Goal: Task Accomplishment & Management: Use online tool/utility

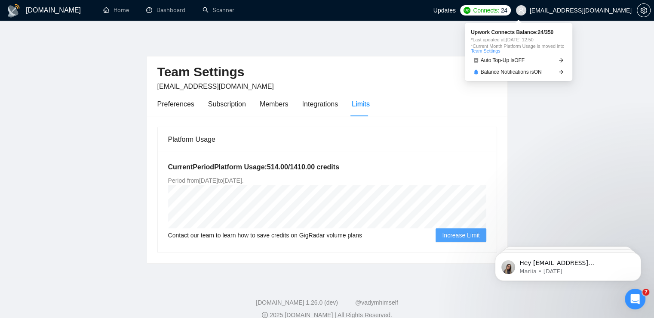
click at [499, 14] on span "Connects:" at bounding box center [486, 10] width 26 height 9
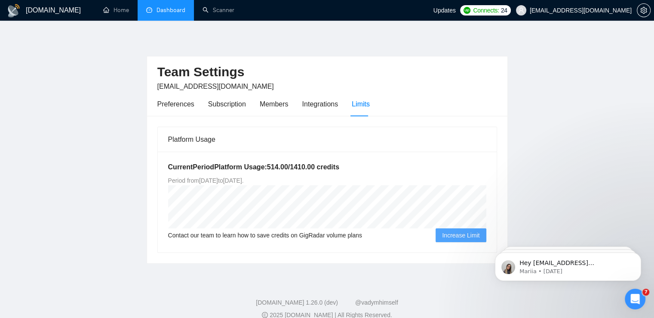
click at [160, 14] on link "Dashboard" at bounding box center [165, 9] width 39 height 7
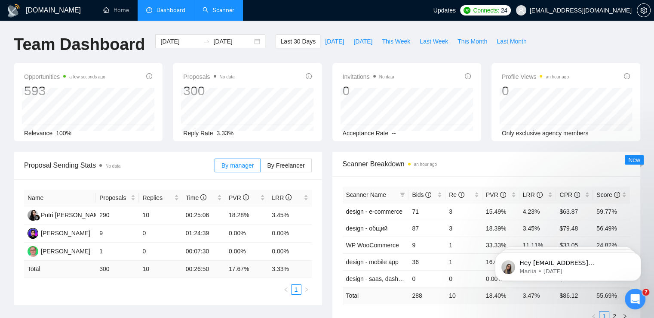
click at [216, 7] on link "Scanner" at bounding box center [219, 9] width 32 height 7
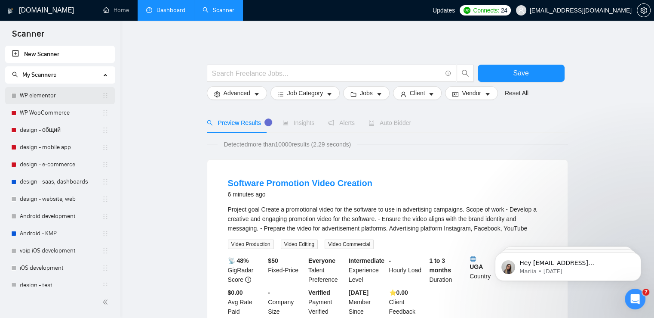
click at [48, 98] on link "WP elementor" at bounding box center [61, 95] width 82 height 17
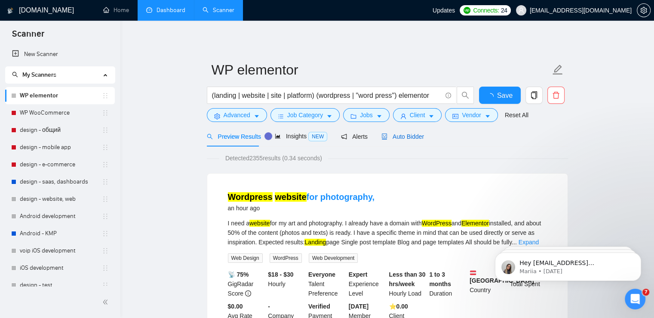
click at [403, 138] on span "Auto Bidder" at bounding box center [403, 136] width 43 height 7
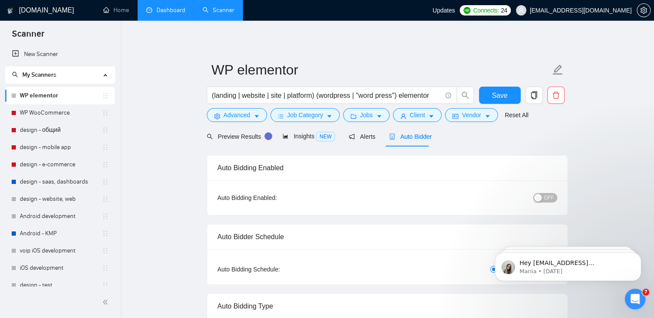
click at [550, 198] on span "OFF" at bounding box center [549, 197] width 10 height 9
click at [488, 97] on button "Save" at bounding box center [500, 94] width 42 height 17
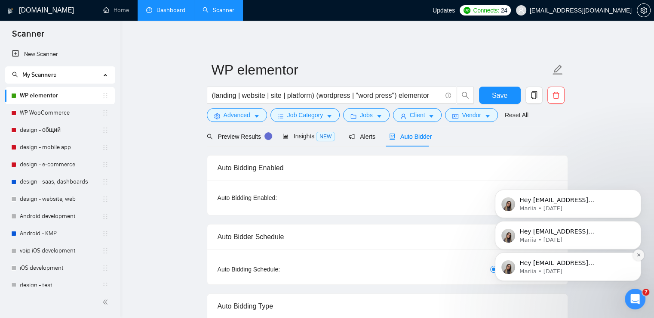
click at [642, 256] on button "Dismiss notification" at bounding box center [638, 254] width 11 height 11
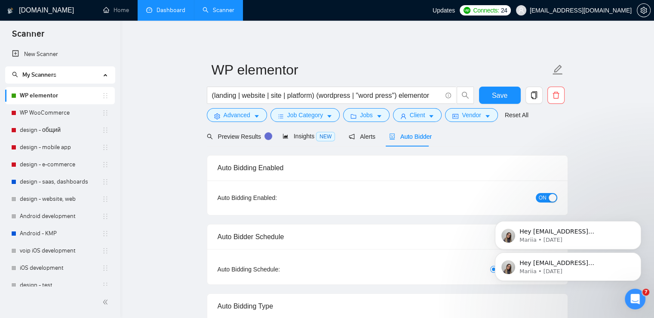
click at [642, 256] on button "Dismiss notification" at bounding box center [639, 254] width 9 height 9
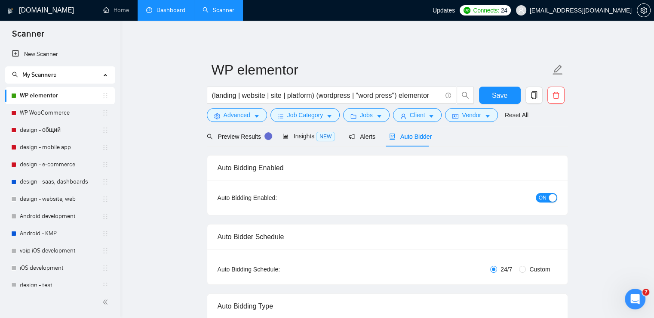
click at [638, 297] on icon "Open Intercom Messenger" at bounding box center [636, 299] width 14 height 14
